Goal: Navigation & Orientation: Find specific page/section

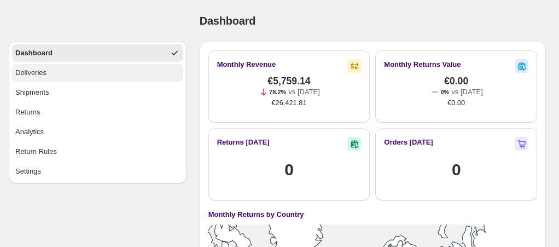
click at [61, 74] on button "Deliveries" at bounding box center [97, 73] width 171 height 18
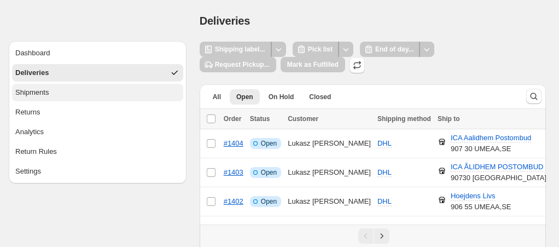
click at [57, 88] on button "Shipments" at bounding box center [97, 93] width 171 height 18
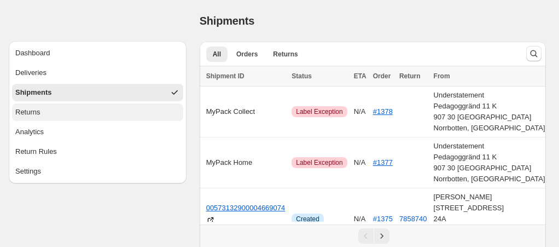
click at [49, 113] on button "Returns" at bounding box center [97, 112] width 171 height 18
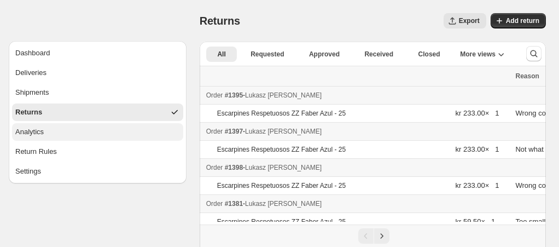
click at [78, 130] on button "Analytics" at bounding box center [97, 132] width 171 height 18
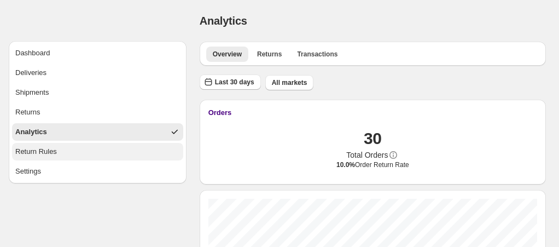
click at [68, 148] on button "Return Rules" at bounding box center [97, 152] width 171 height 18
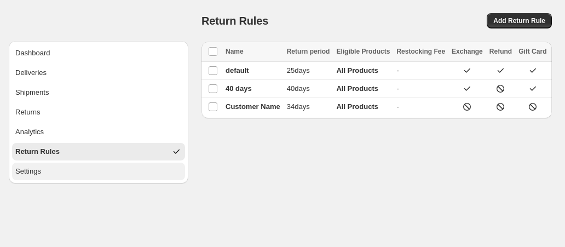
click at [62, 175] on button "Settings" at bounding box center [98, 171] width 173 height 18
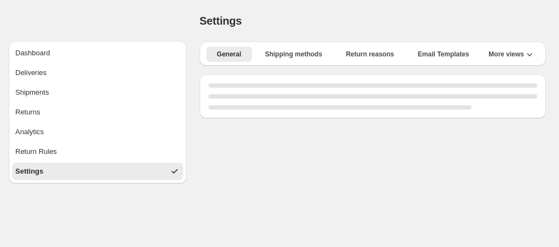
select select "**"
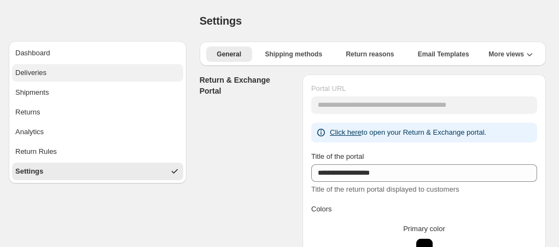
click at [81, 79] on button "Deliveries" at bounding box center [97, 73] width 171 height 18
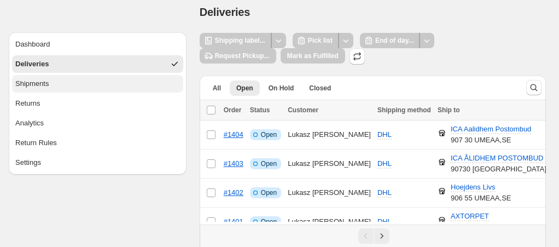
scroll to position [5, 0]
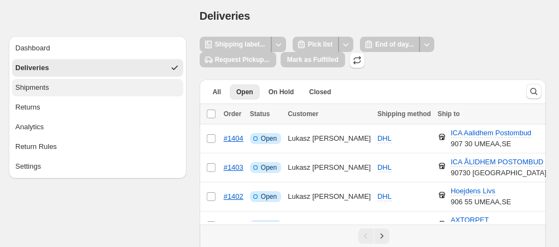
click at [60, 91] on button "Shipments" at bounding box center [97, 88] width 171 height 18
